Goal: Information Seeking & Learning: Check status

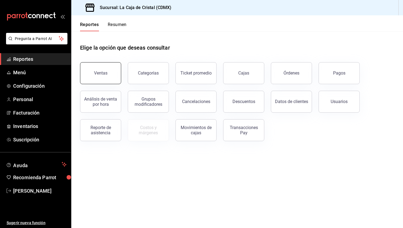
click at [99, 75] on div "Ventas" at bounding box center [100, 73] width 13 height 5
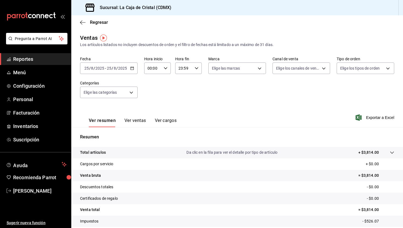
click at [112, 67] on span "/" at bounding box center [113, 68] width 2 height 4
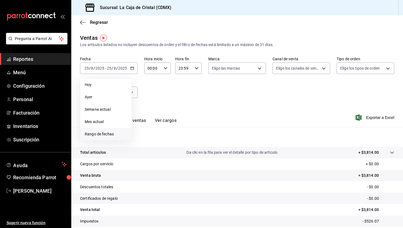
click at [102, 131] on span "Rango de fechas" at bounding box center [106, 134] width 43 height 6
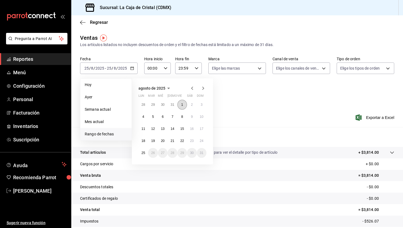
click at [185, 103] on button "1" at bounding box center [183, 105] width 10 height 10
click at [143, 152] on abbr "25" at bounding box center [144, 153] width 4 height 4
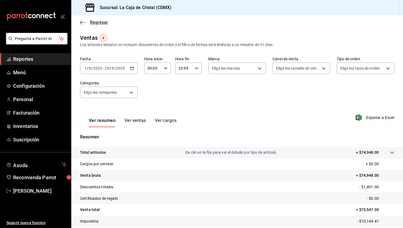
click at [83, 22] on icon "button" at bounding box center [82, 22] width 5 height 5
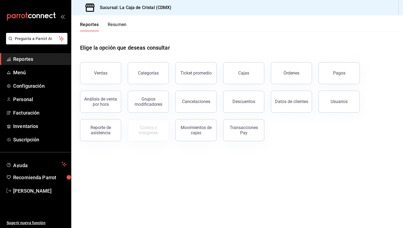
click at [120, 25] on button "Resumen" at bounding box center [117, 26] width 19 height 9
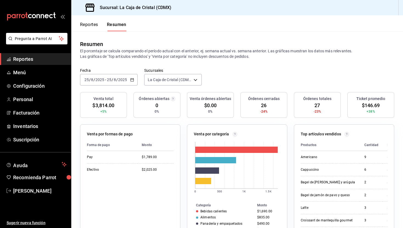
click at [89, 26] on button "Reportes" at bounding box center [89, 26] width 18 height 9
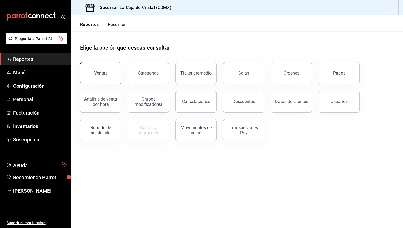
click at [95, 76] on button "Ventas" at bounding box center [100, 73] width 41 height 22
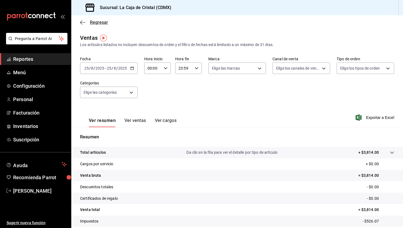
click at [80, 22] on icon "button" at bounding box center [82, 22] width 5 height 5
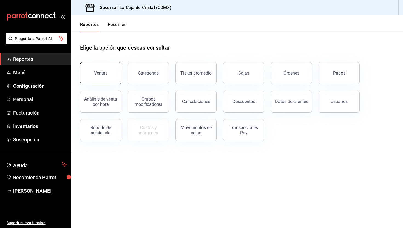
click at [100, 70] on button "Ventas" at bounding box center [100, 73] width 41 height 22
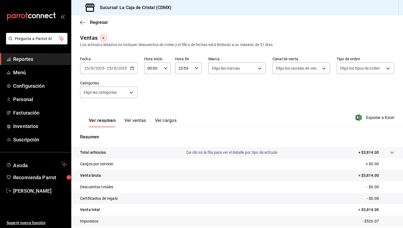
click at [101, 68] on input "2025" at bounding box center [99, 68] width 9 height 4
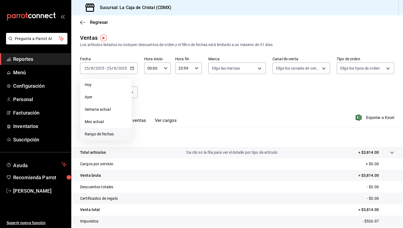
click at [99, 131] on li "Rango de fechas" at bounding box center [105, 134] width 51 height 12
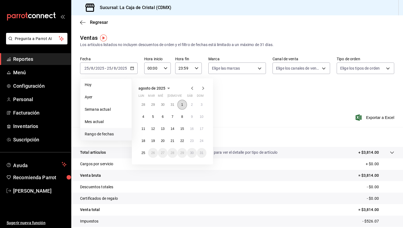
click at [183, 102] on button "1" at bounding box center [183, 105] width 10 height 10
click at [143, 152] on abbr "25" at bounding box center [144, 153] width 4 height 4
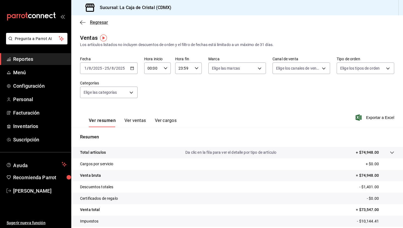
click at [80, 24] on icon "button" at bounding box center [82, 22] width 5 height 5
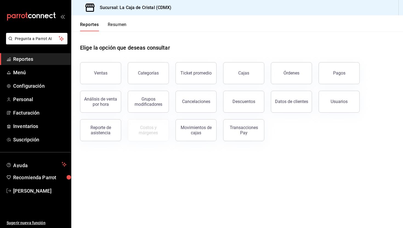
click at [49, 60] on span "Reportes" at bounding box center [40, 58] width 54 height 7
click at [88, 25] on button "Reportes" at bounding box center [89, 26] width 19 height 9
